Goal: Subscribe to service/newsletter

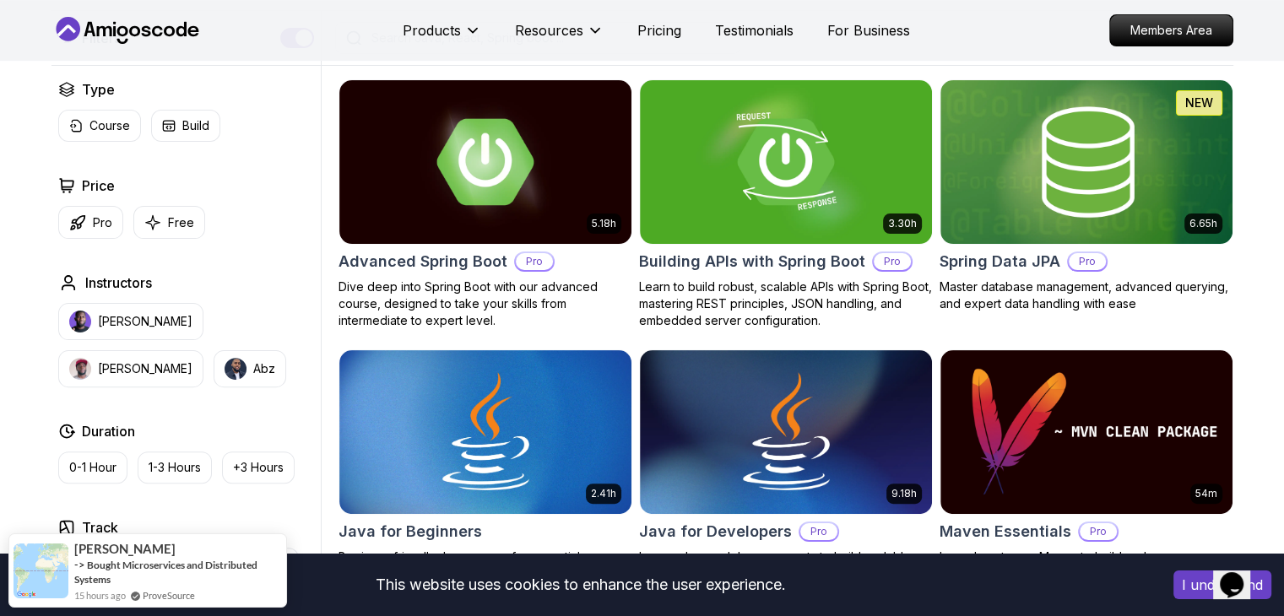
scroll to position [452, 0]
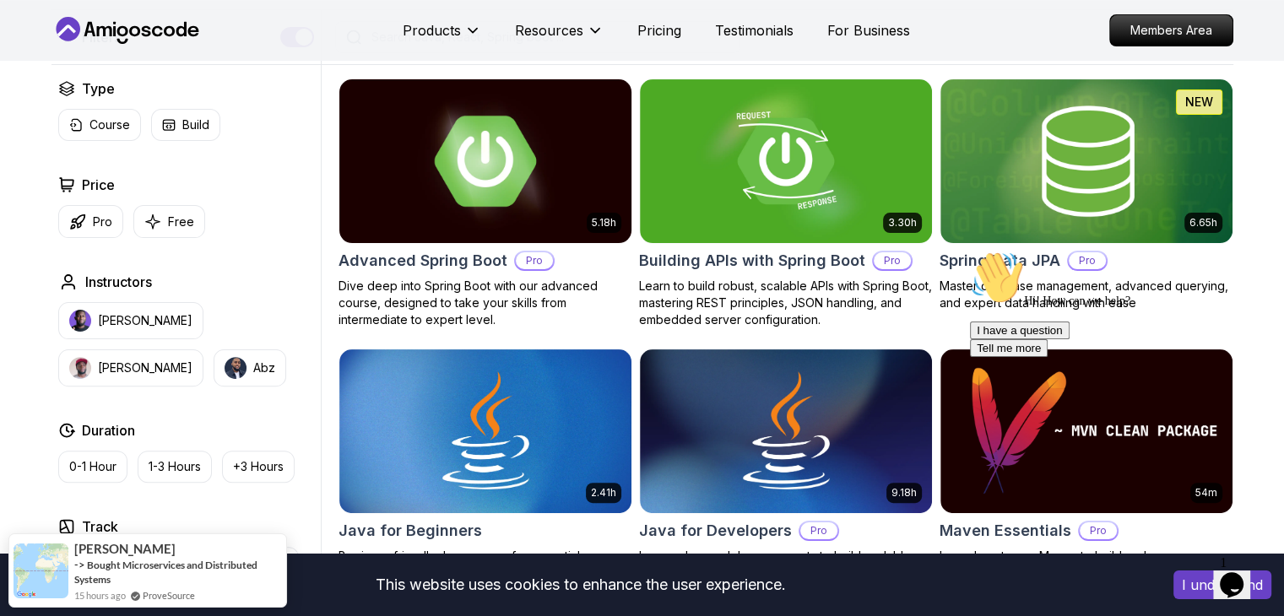
click at [567, 198] on img at bounding box center [485, 160] width 306 height 171
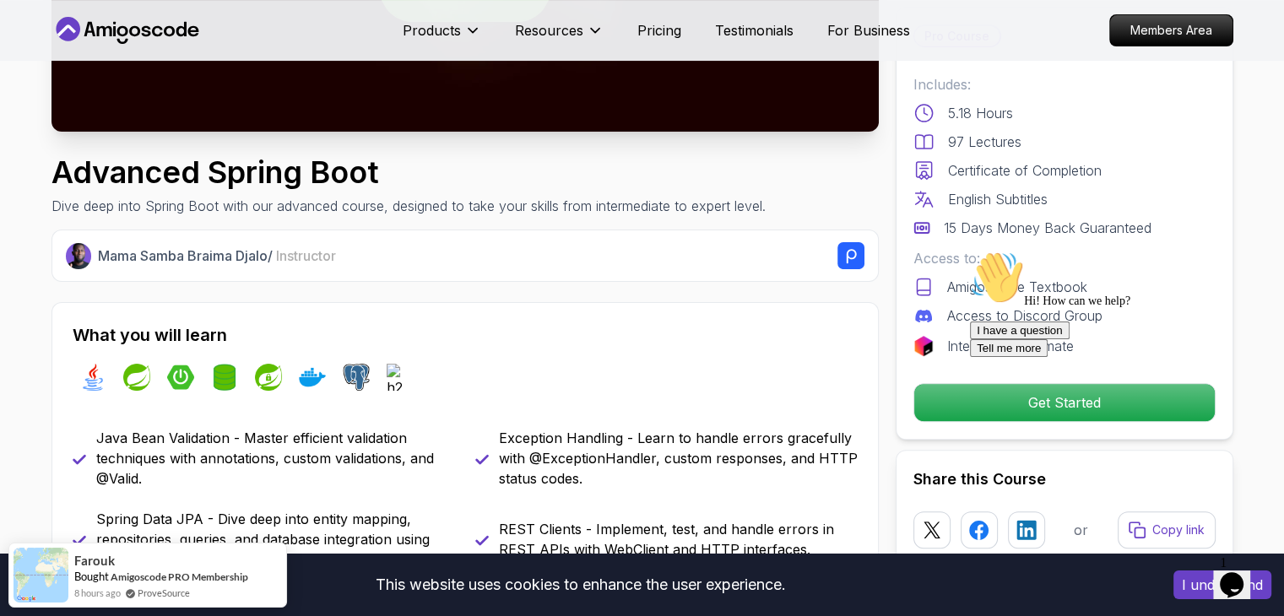
scroll to position [436, 0]
click at [98, 386] on img at bounding box center [92, 376] width 27 height 27
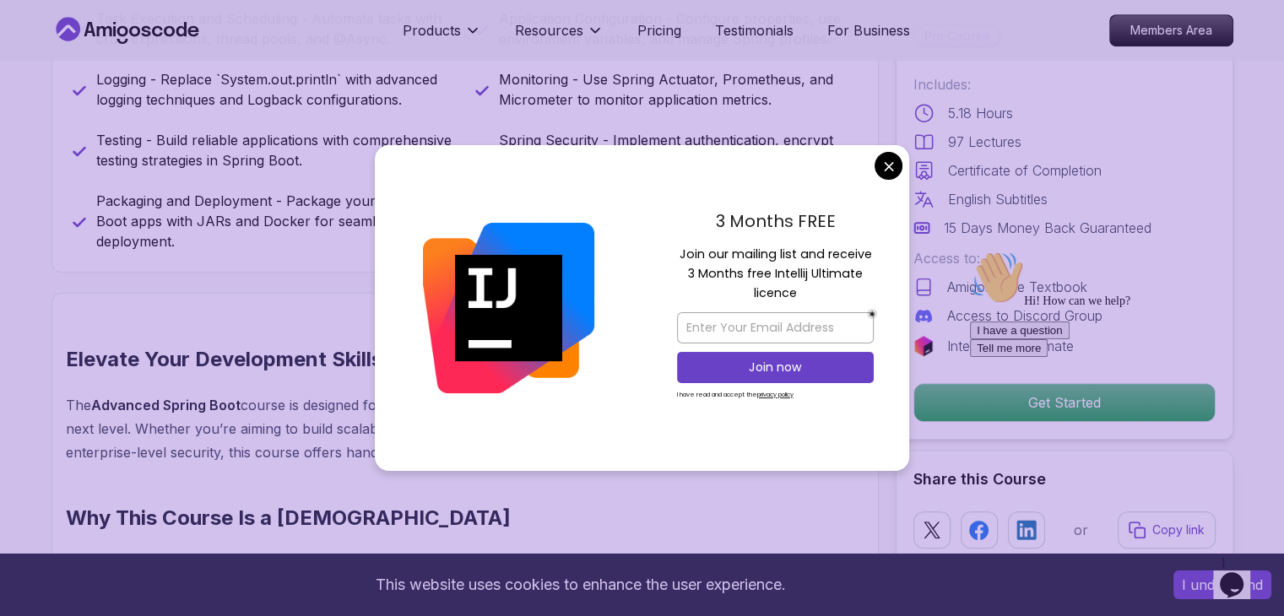
scroll to position [1057, 0]
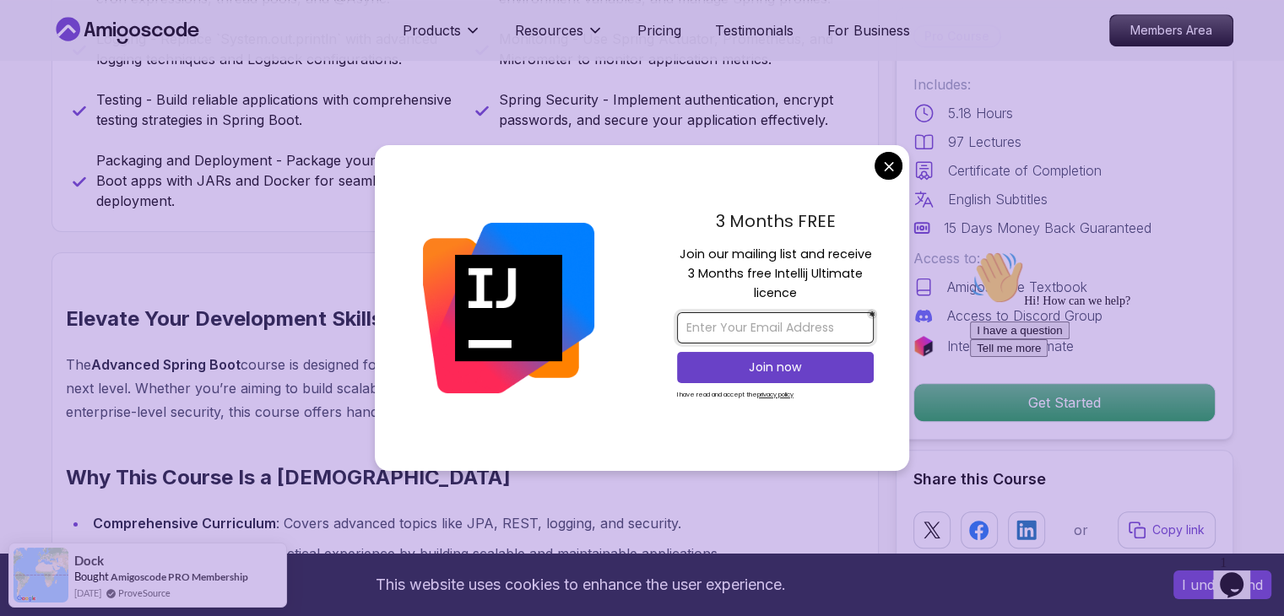
click at [788, 333] on input "email" at bounding box center [775, 327] width 197 height 31
type input "[EMAIL_ADDRESS][DOMAIN_NAME]"
click at [753, 364] on p "Join now" at bounding box center [775, 367] width 160 height 17
